Goal: Transaction & Acquisition: Purchase product/service

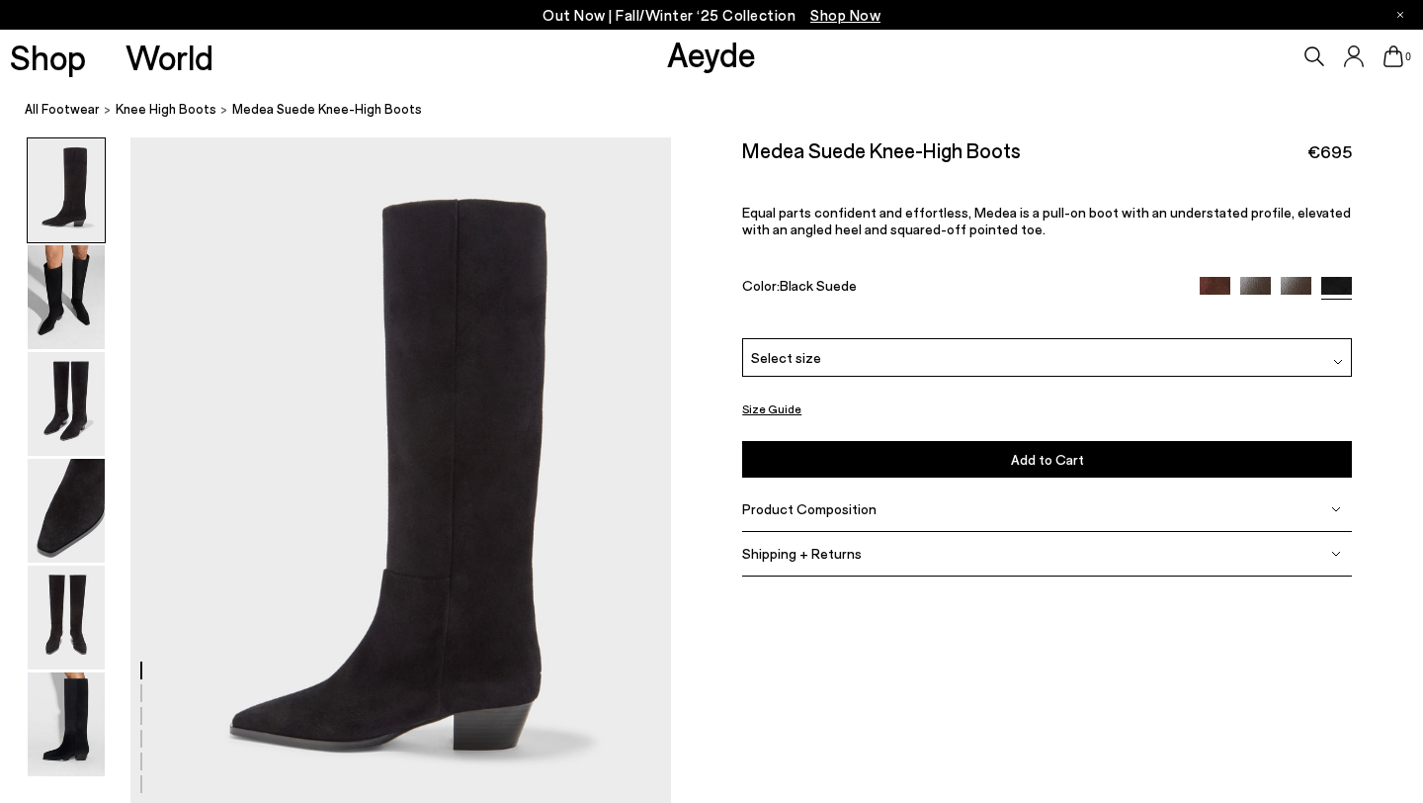
click at [678, 51] on link "Aeyde" at bounding box center [711, 54] width 89 height 42
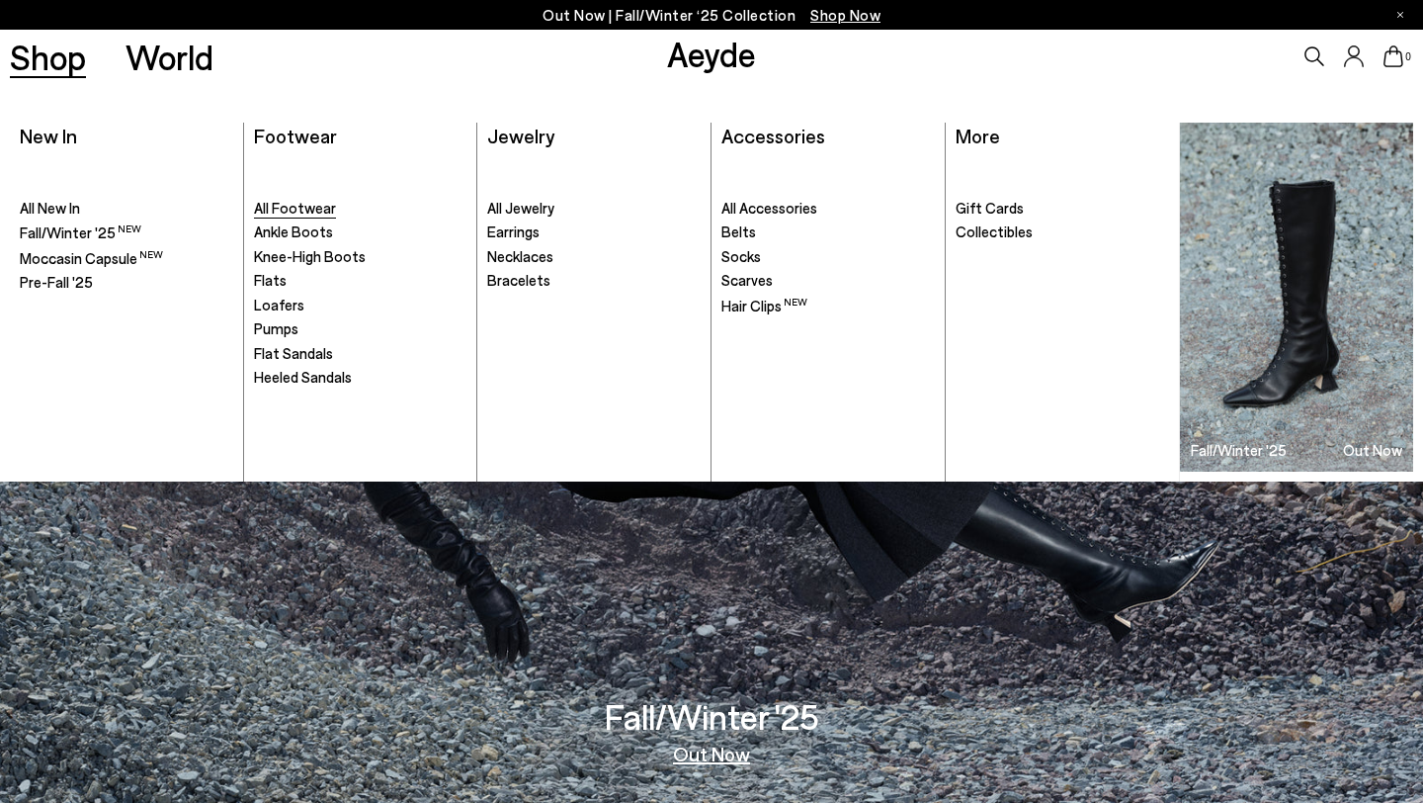
click at [298, 213] on span "All Footwear" at bounding box center [295, 208] width 82 height 18
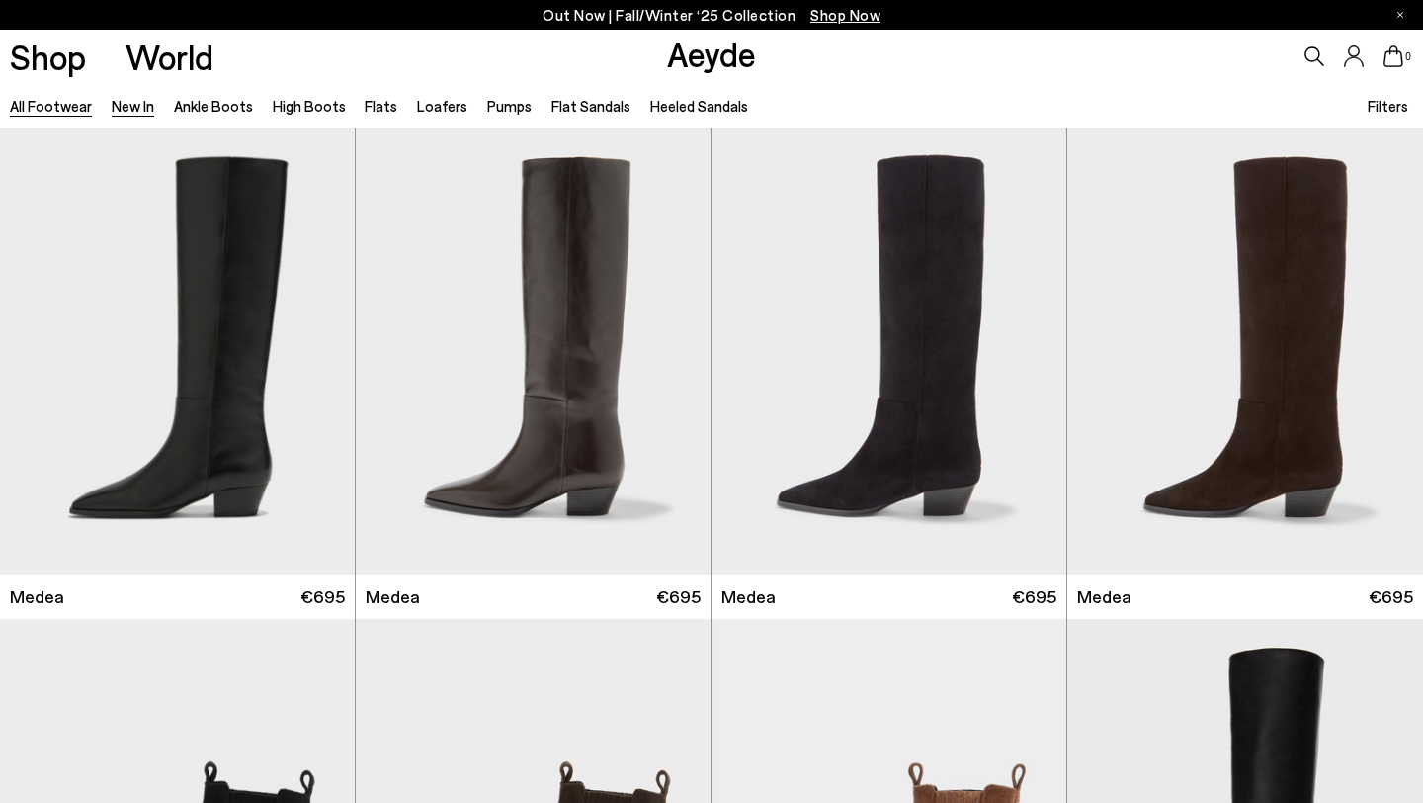
click at [117, 112] on link "New In" at bounding box center [133, 106] width 43 height 18
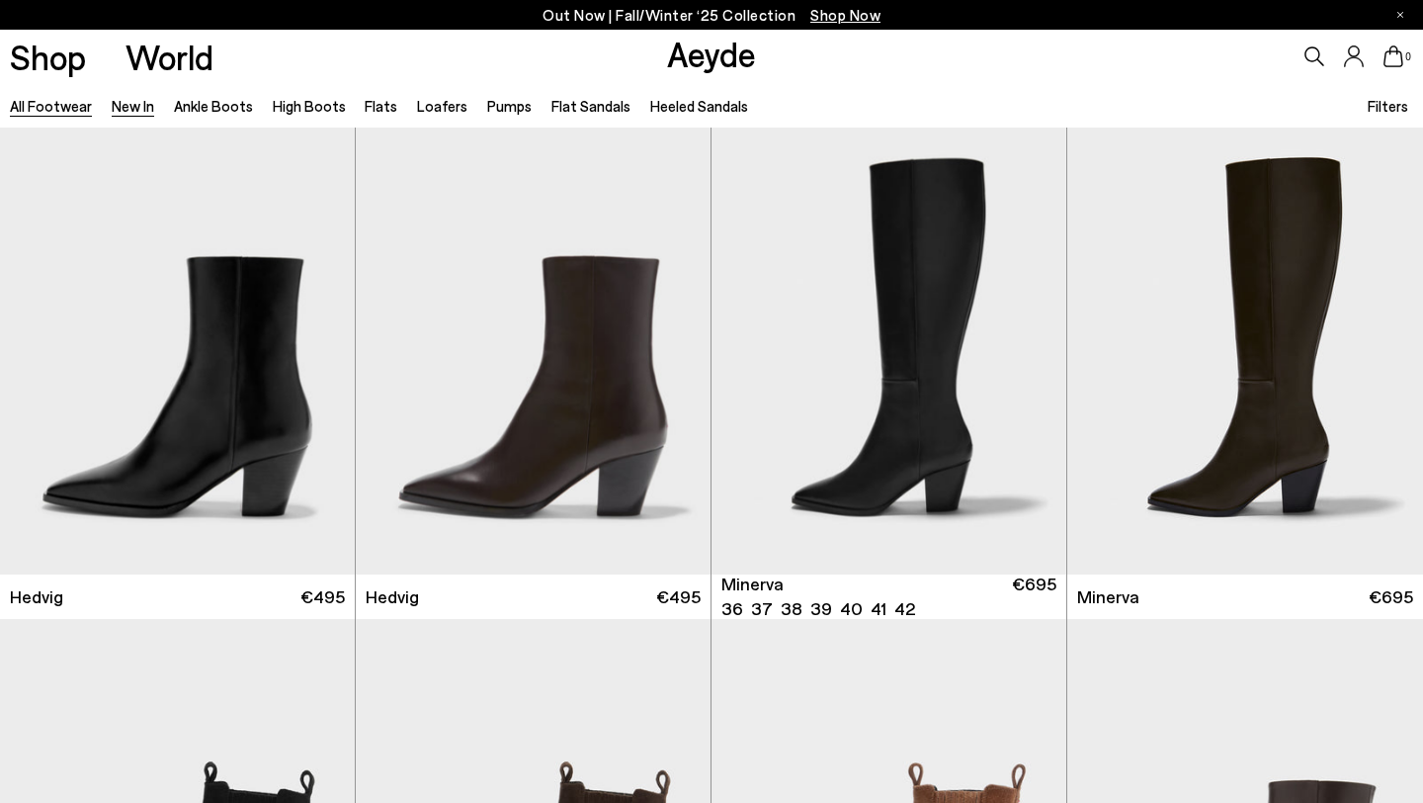
click at [38, 103] on link "All Footwear" at bounding box center [51, 106] width 82 height 18
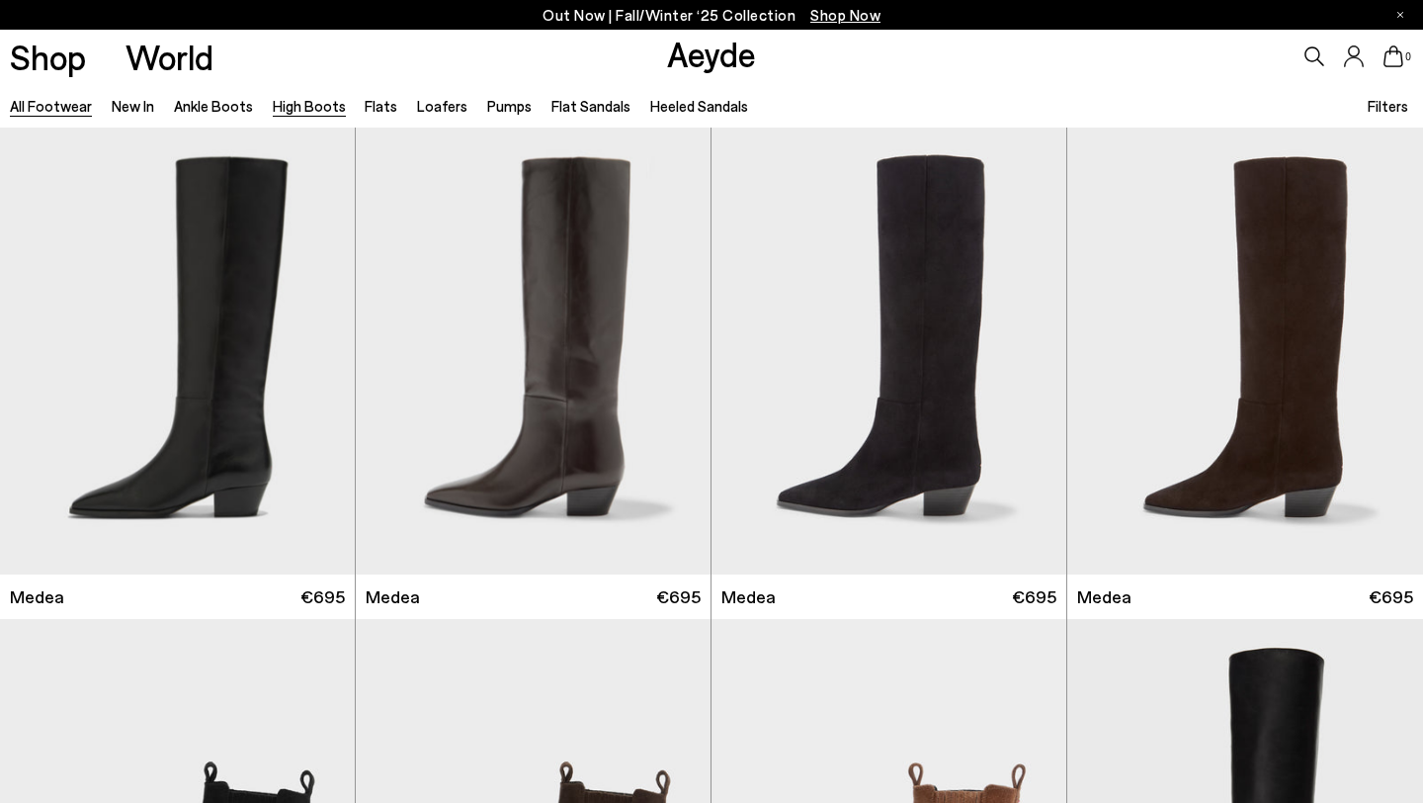
click at [293, 115] on link "High Boots" at bounding box center [309, 106] width 73 height 18
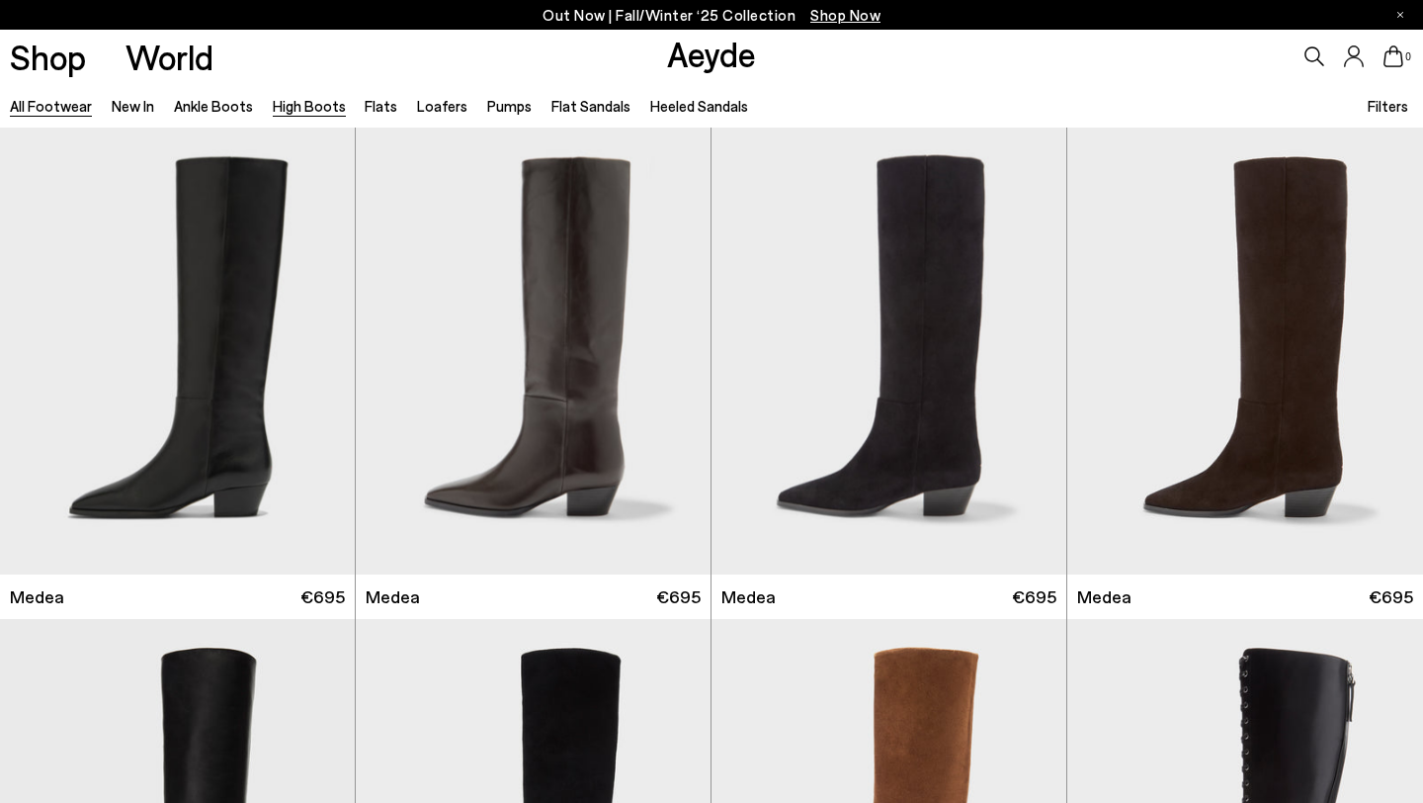
click at [65, 106] on link "All Footwear" at bounding box center [51, 106] width 82 height 18
